Goal: Information Seeking & Learning: Learn about a topic

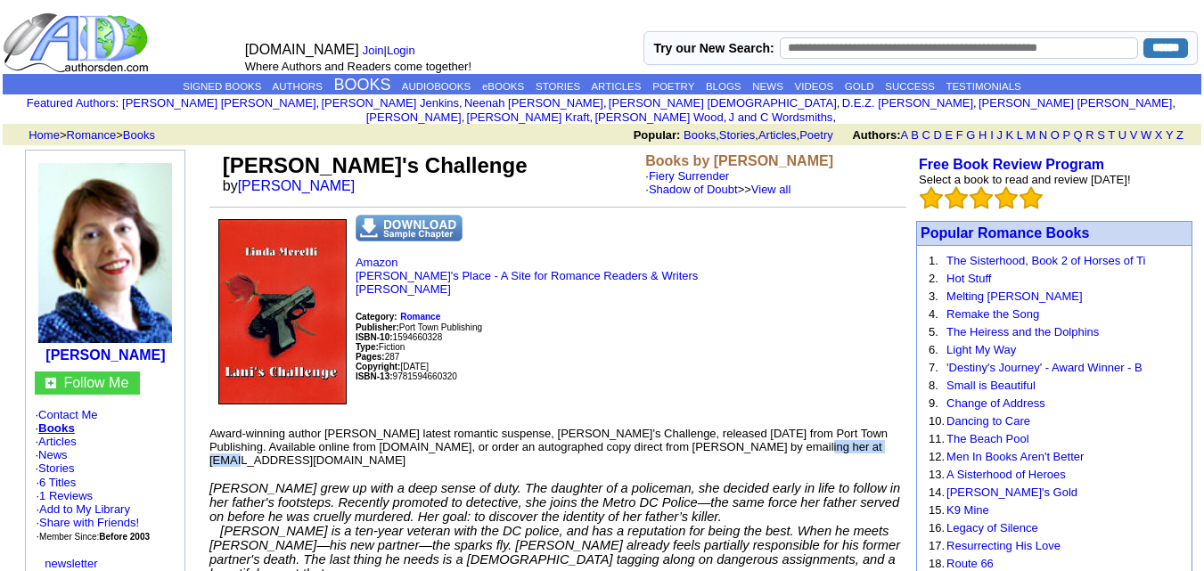
drag, startPoint x: 733, startPoint y: 433, endPoint x: 836, endPoint y: 435, distance: 103.4
click at [836, 435] on p "Award-winning author Linda Morelli's latest romantic suspense, Lani's Challenge…" at bounding box center [557, 447] width 697 height 40
copy font "RomRiter@aol.com"
click at [578, 365] on p "Amazon Linda's Place - A Site for Romance Readers & Writers Linda Morelli Categ…" at bounding box center [557, 334] width 697 height 157
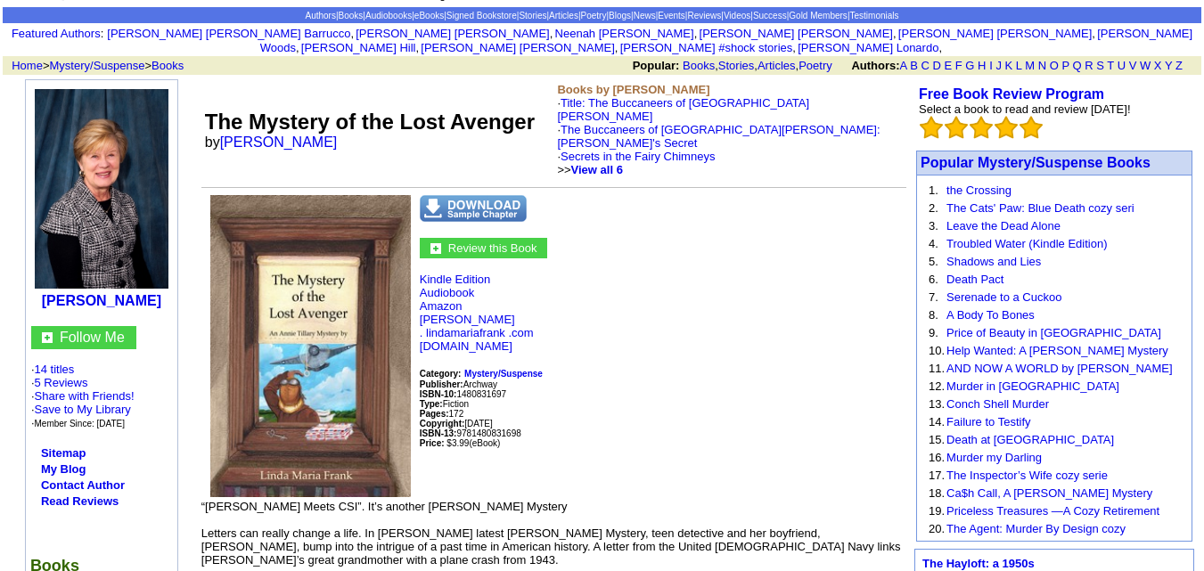
scroll to position [73, 0]
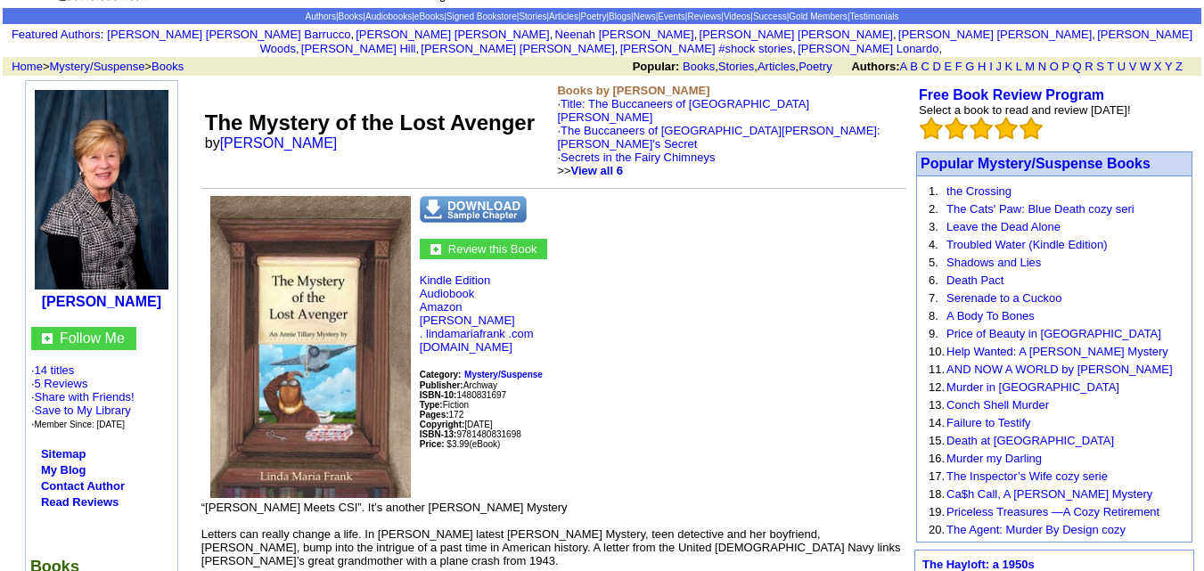
click at [479, 274] on p "Kindle Edition Audiobook Amazon linda maria frank . lindamariafrank .com bookma…" at bounding box center [553, 380] width 705 height 213
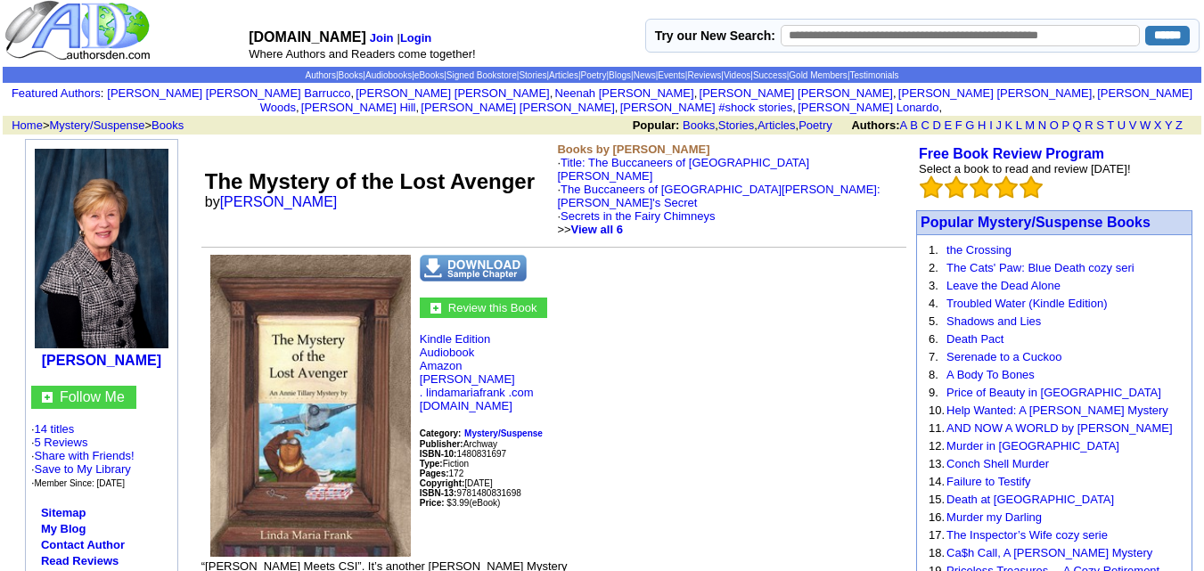
scroll to position [0, 0]
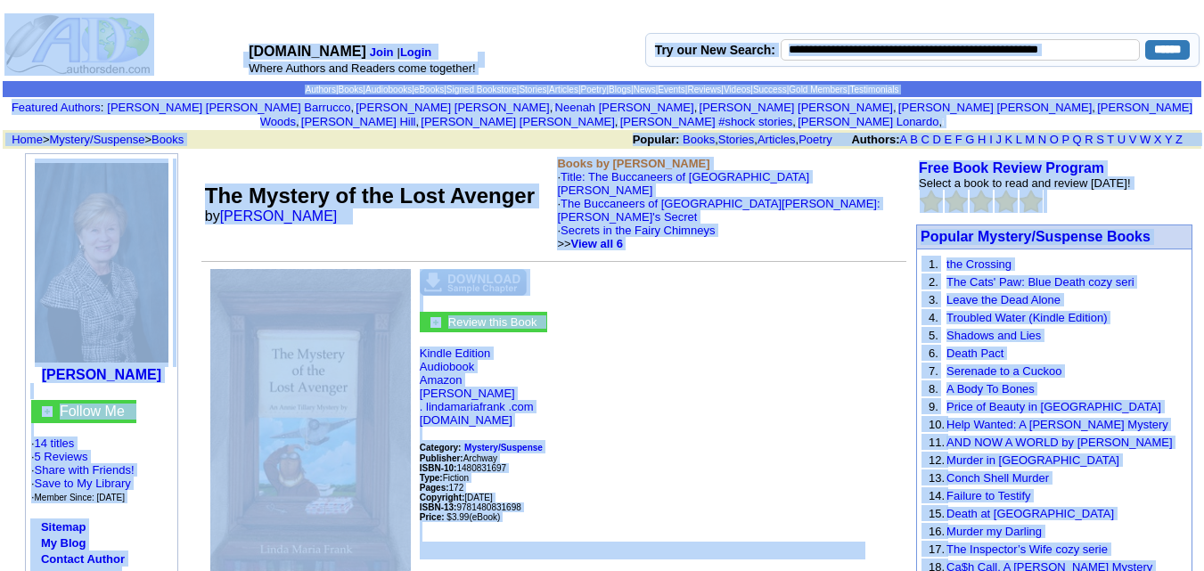
copy center "AuthorsDen.com Join | Login Where Authors and Readers come together! Try our Ne…"
click at [669, 347] on p "Kindle Edition Audiobook Amazon linda maria frank . lindamariafrank .com bookma…" at bounding box center [553, 453] width 705 height 213
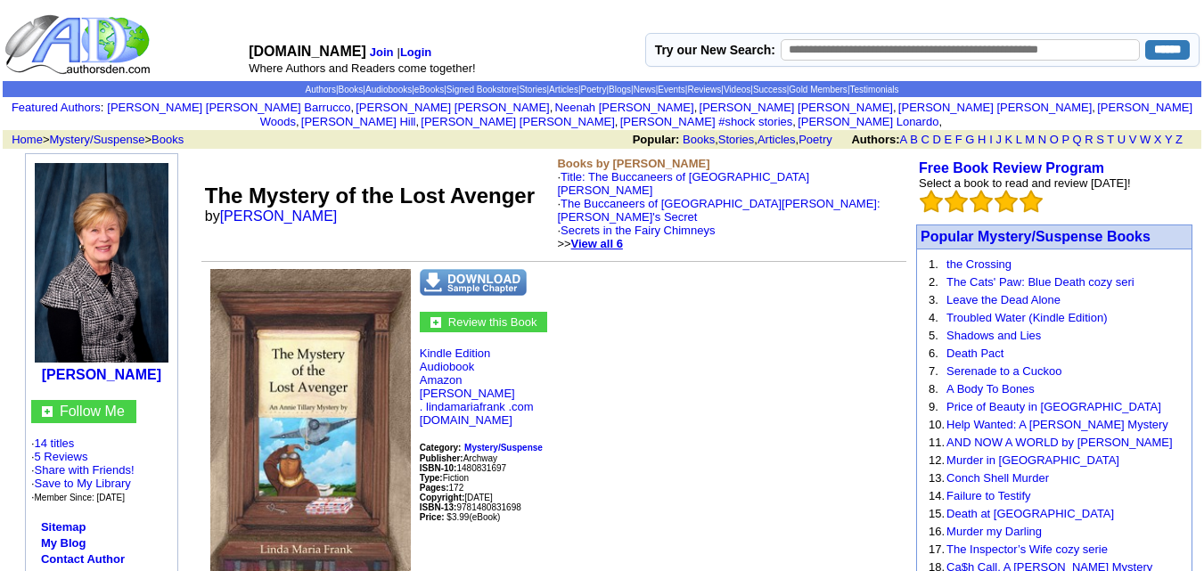
click at [601, 237] on b "View all 6" at bounding box center [597, 243] width 52 height 13
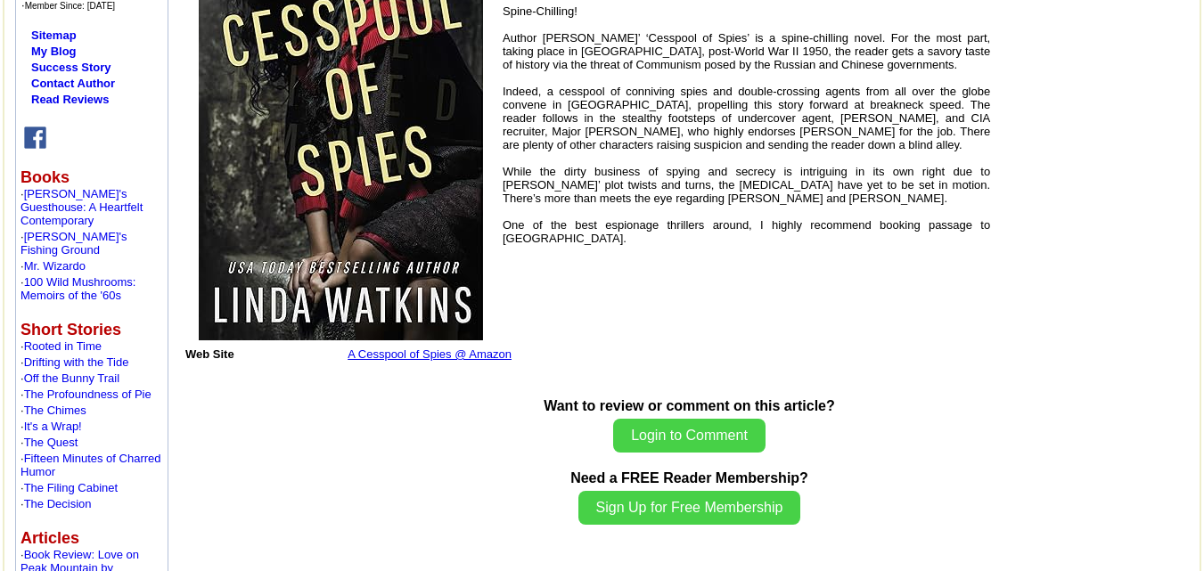
scroll to position [421, 0]
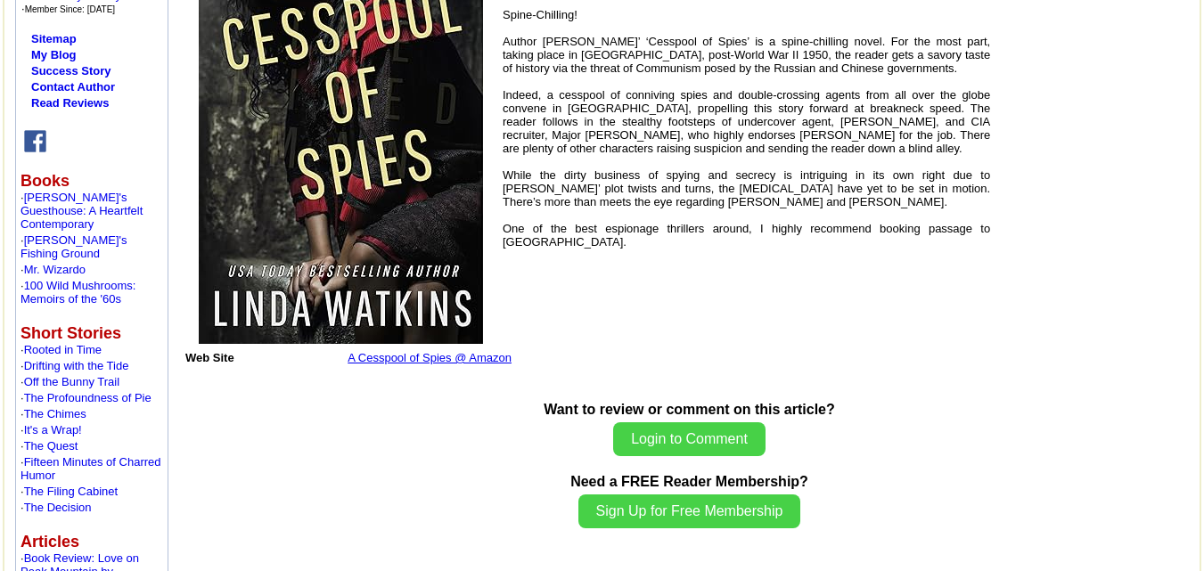
click at [490, 351] on link "A Cesspool of Spies @ Amazon" at bounding box center [430, 357] width 164 height 13
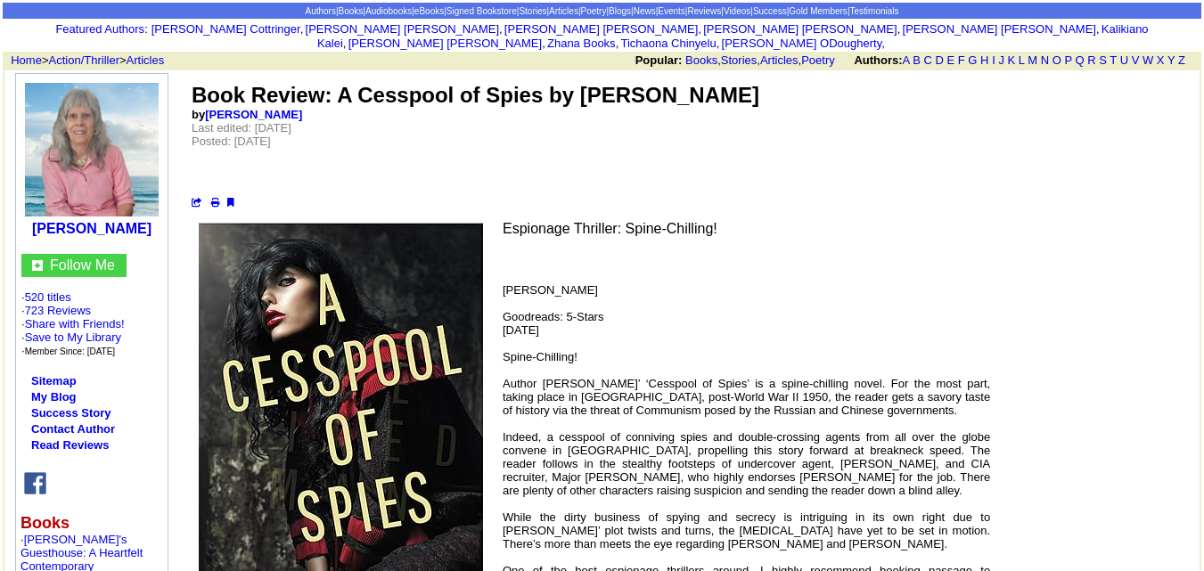
scroll to position [0, 0]
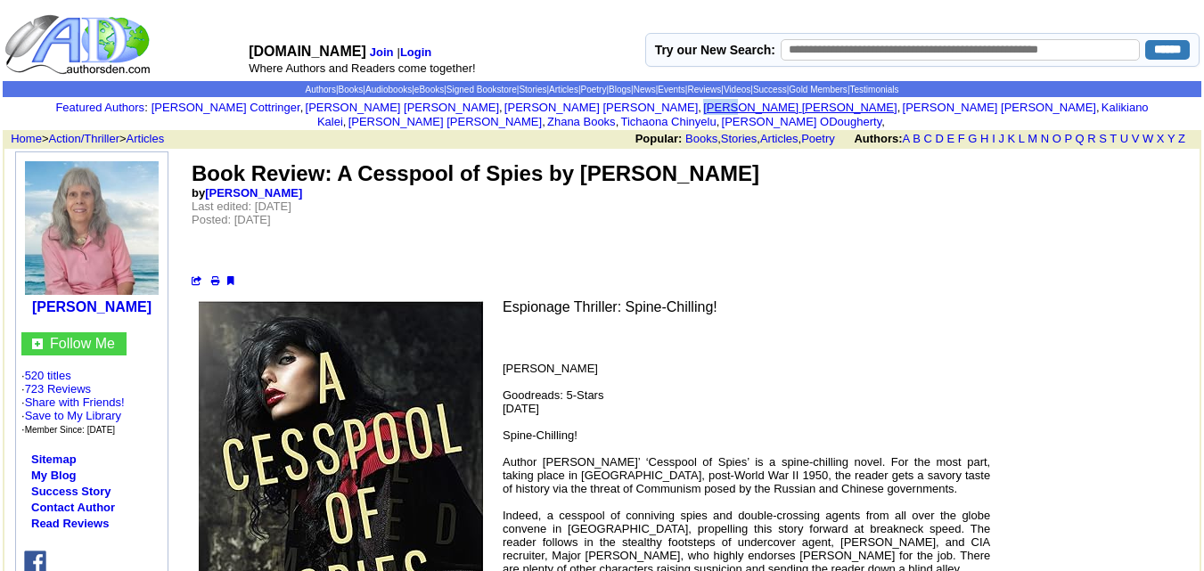
drag, startPoint x: 461, startPoint y: 106, endPoint x: 494, endPoint y: 108, distance: 33.0
click at [494, 108] on font "William Cottringer , i Christine Boyce , i Charles Keller , i Gibbs Williams , …" at bounding box center [651, 115] width 998 height 28
click at [485, 152] on td "Book Review: A Cesspool of Spies by Linda Watkins by Eva Pasco Last edited: Sat…" at bounding box center [689, 224] width 1015 height 144
drag, startPoint x: 462, startPoint y: 109, endPoint x: 491, endPoint y: 107, distance: 29.5
click at [491, 107] on font "William Cottringer , i Christine Boyce , i Charles Keller , i Gibbs Williams , …" at bounding box center [651, 115] width 998 height 28
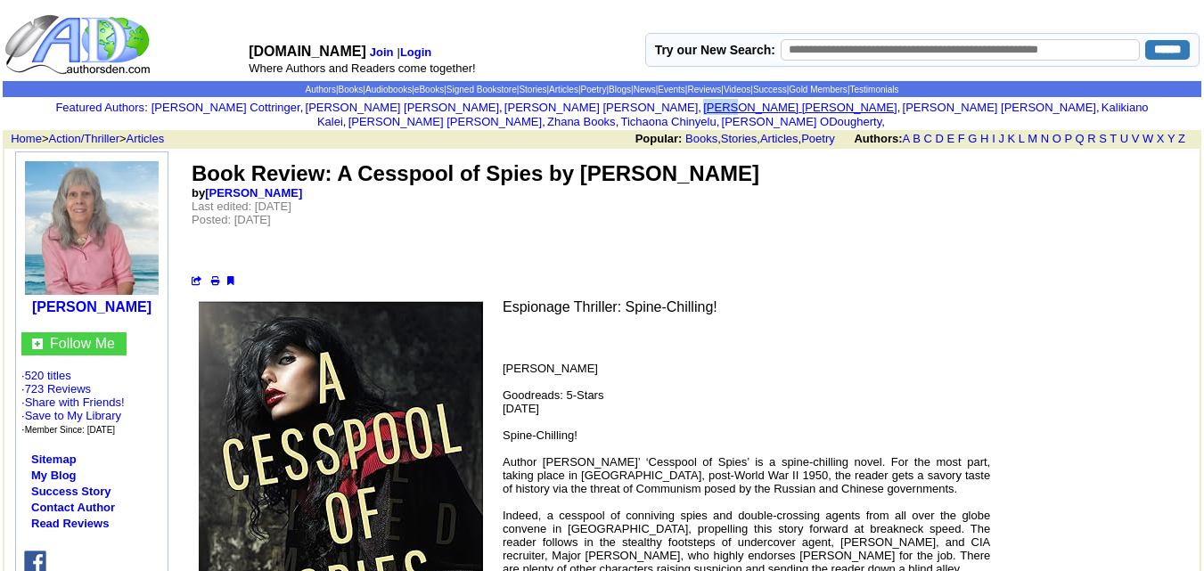
copy font "i Gibbs"
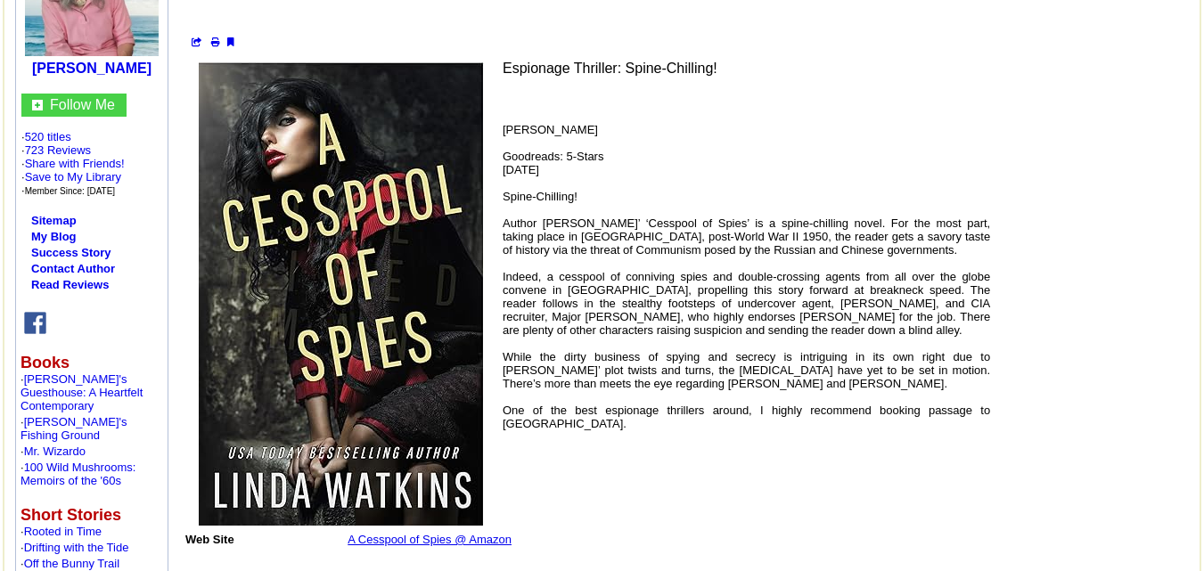
scroll to position [240, 0]
click at [37, 311] on img at bounding box center [35, 322] width 22 height 22
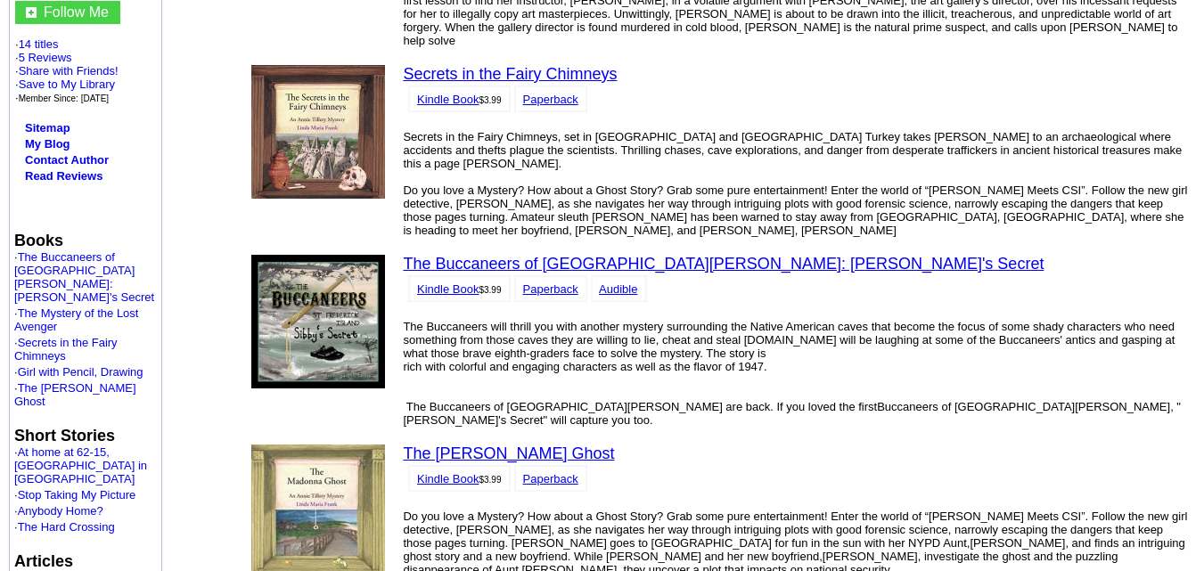
scroll to position [413, 0]
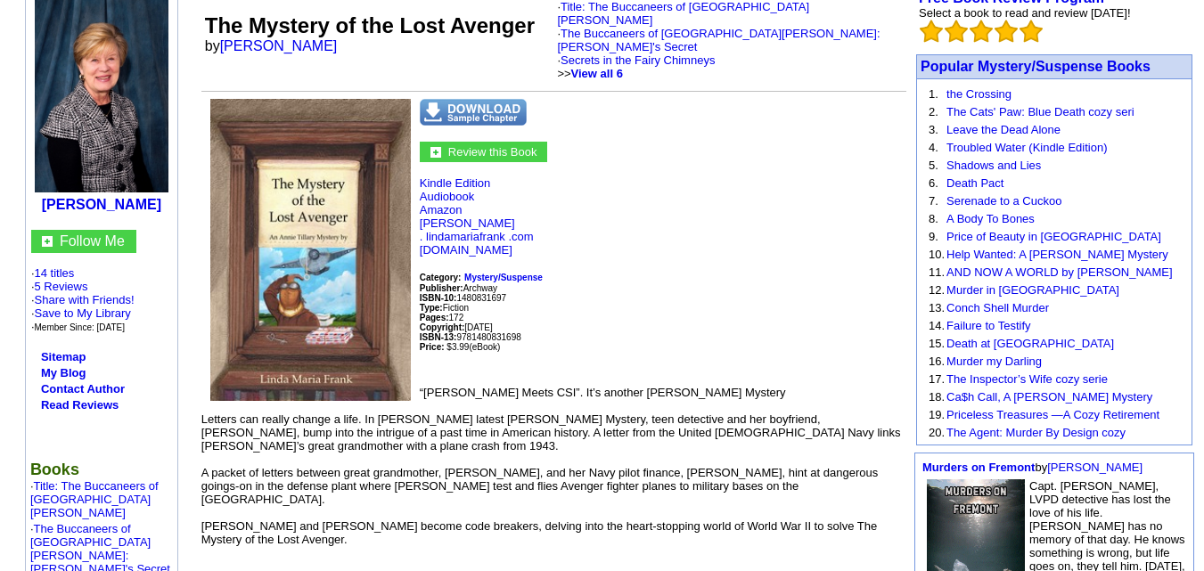
scroll to position [169, 0]
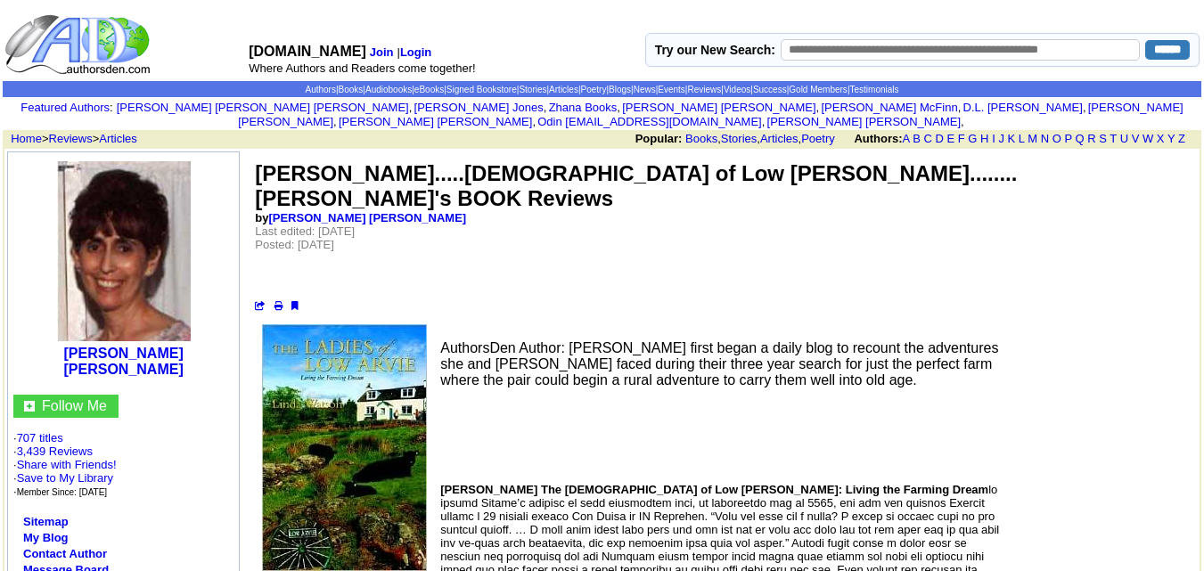
click at [673, 263] on td "[PERSON_NAME].....[DEMOGRAPHIC_DATA] of Low [PERSON_NAME]........[PERSON_NAME]'…" at bounding box center [721, 236] width 936 height 153
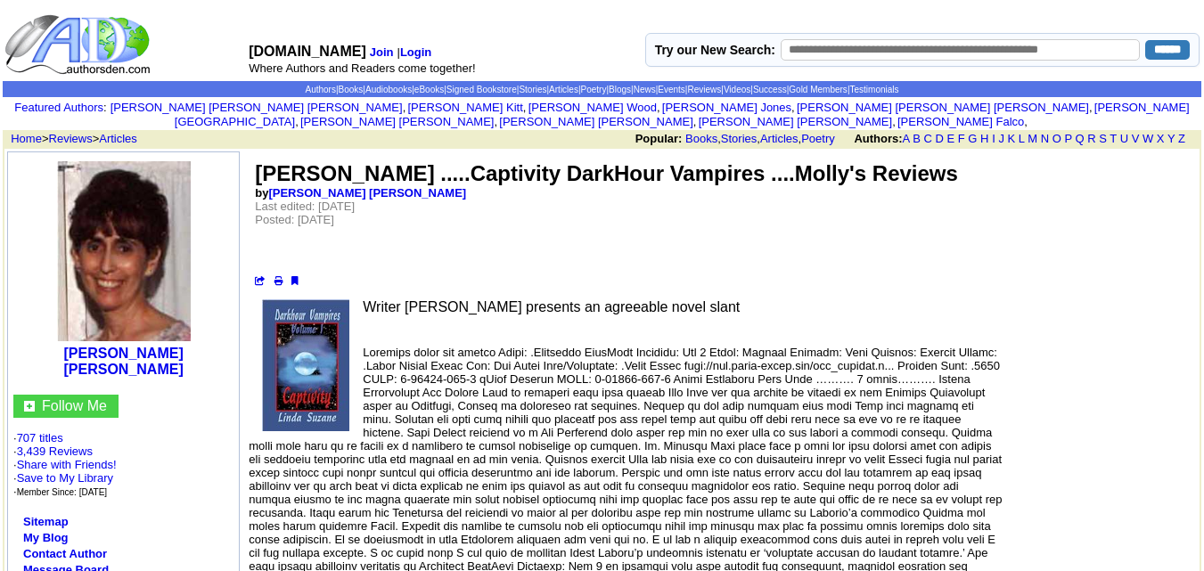
click at [630, 196] on td "suzane .....Captivity DarkHour Vampires ....Molly's Reviews by m j . hollingshe…" at bounding box center [721, 224] width 936 height 128
copy center
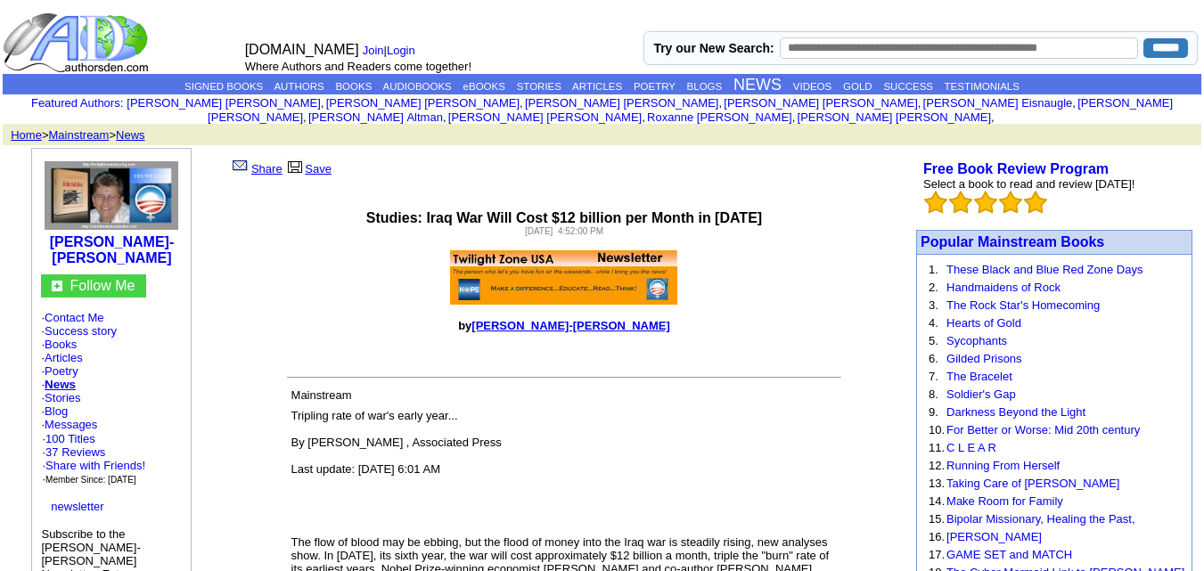
copy body
click at [319, 210] on p "Studies: Iraq War Will Cost $12 billion per Month in 2008 Monday, March 10, 200…" at bounding box center [564, 223] width 692 height 26
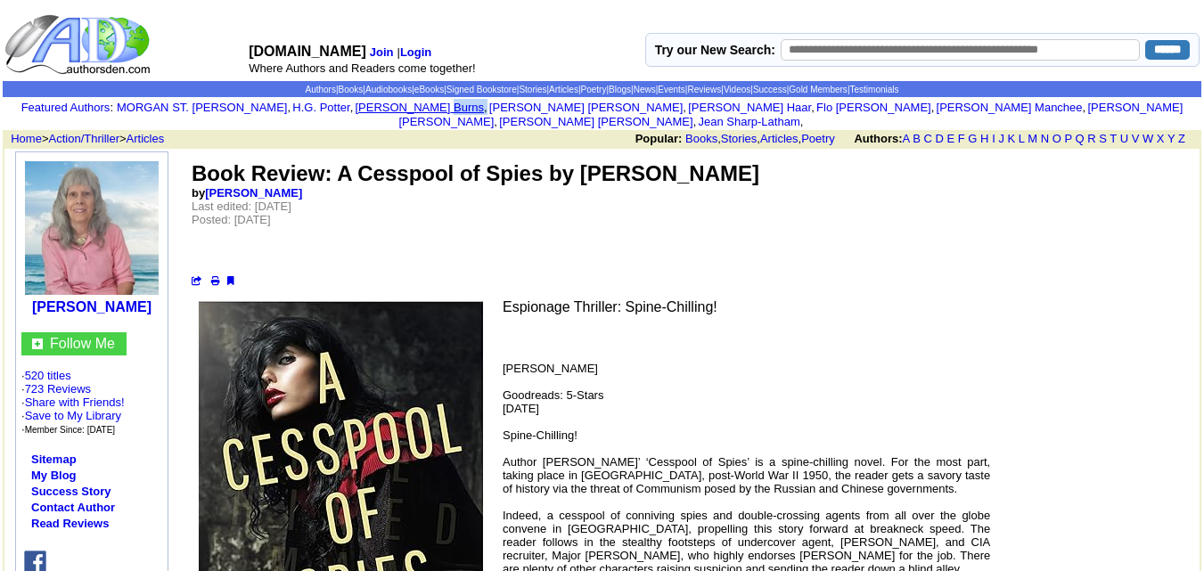
drag, startPoint x: 449, startPoint y: 110, endPoint x: 421, endPoint y: 103, distance: 29.2
click at [421, 103] on font "[PERSON_NAME] ST. [PERSON_NAME] [PERSON_NAME] , i [PERSON_NAME] , i [PERSON_NAM…" at bounding box center [650, 115] width 1066 height 28
copy font "Burns ,"
